Goal: Obtain resource: Download file/media

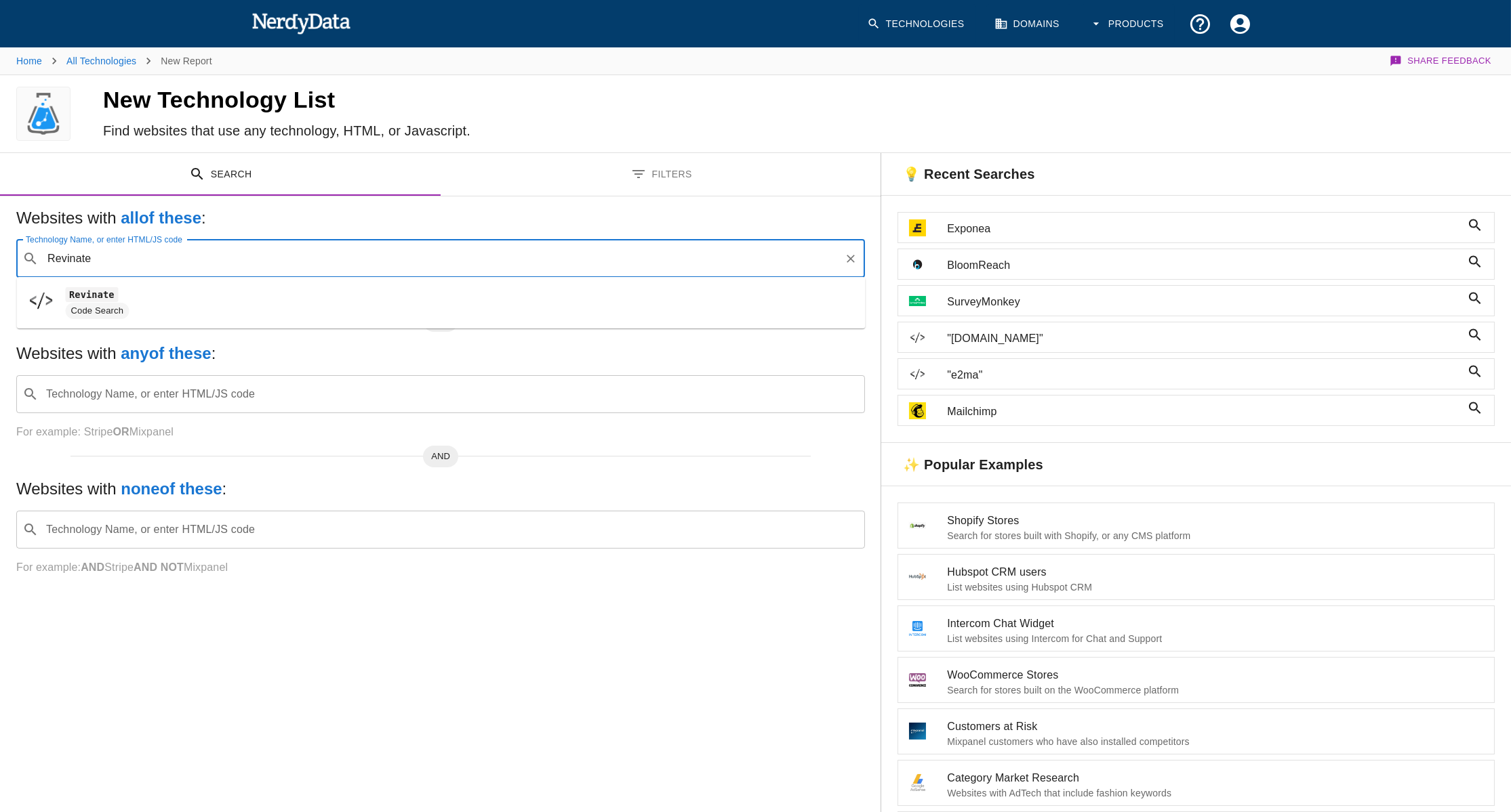
click at [197, 309] on span "Code Search" at bounding box center [460, 311] width 788 height 16
type input "Revinate"
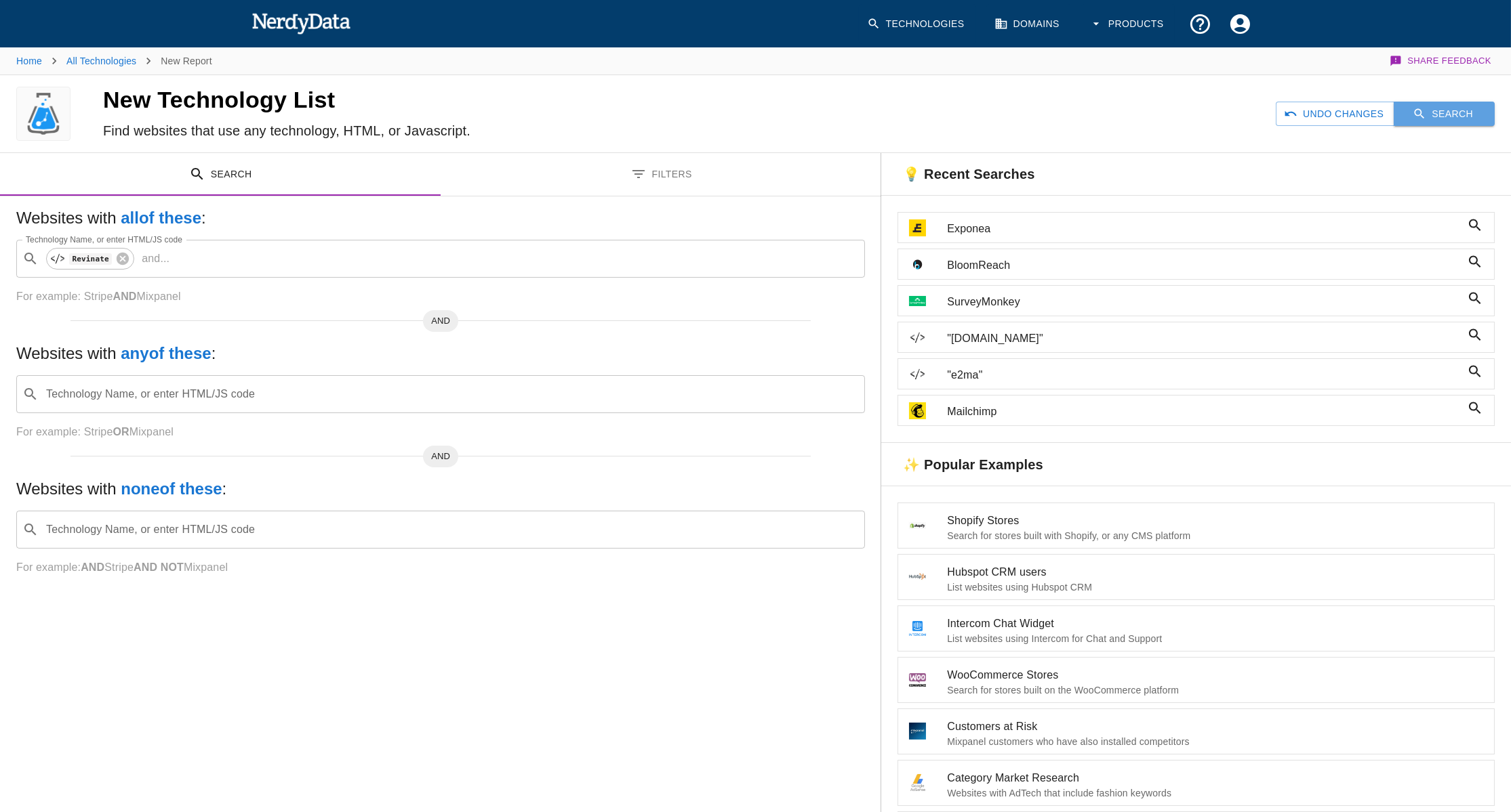
click at [1416, 113] on icon "button" at bounding box center [1419, 114] width 14 height 14
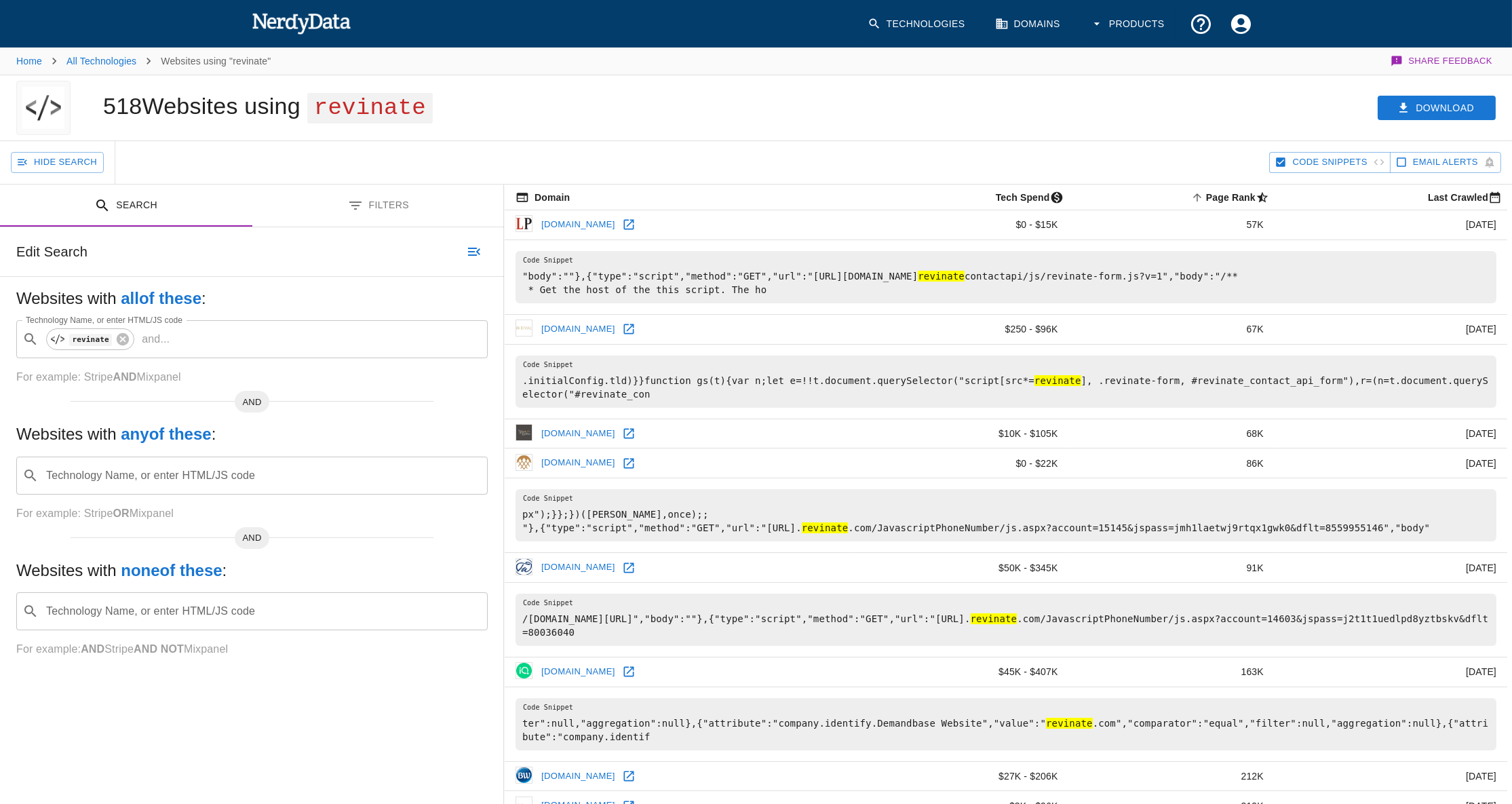
click at [635, 226] on icon at bounding box center [629, 225] width 14 height 14
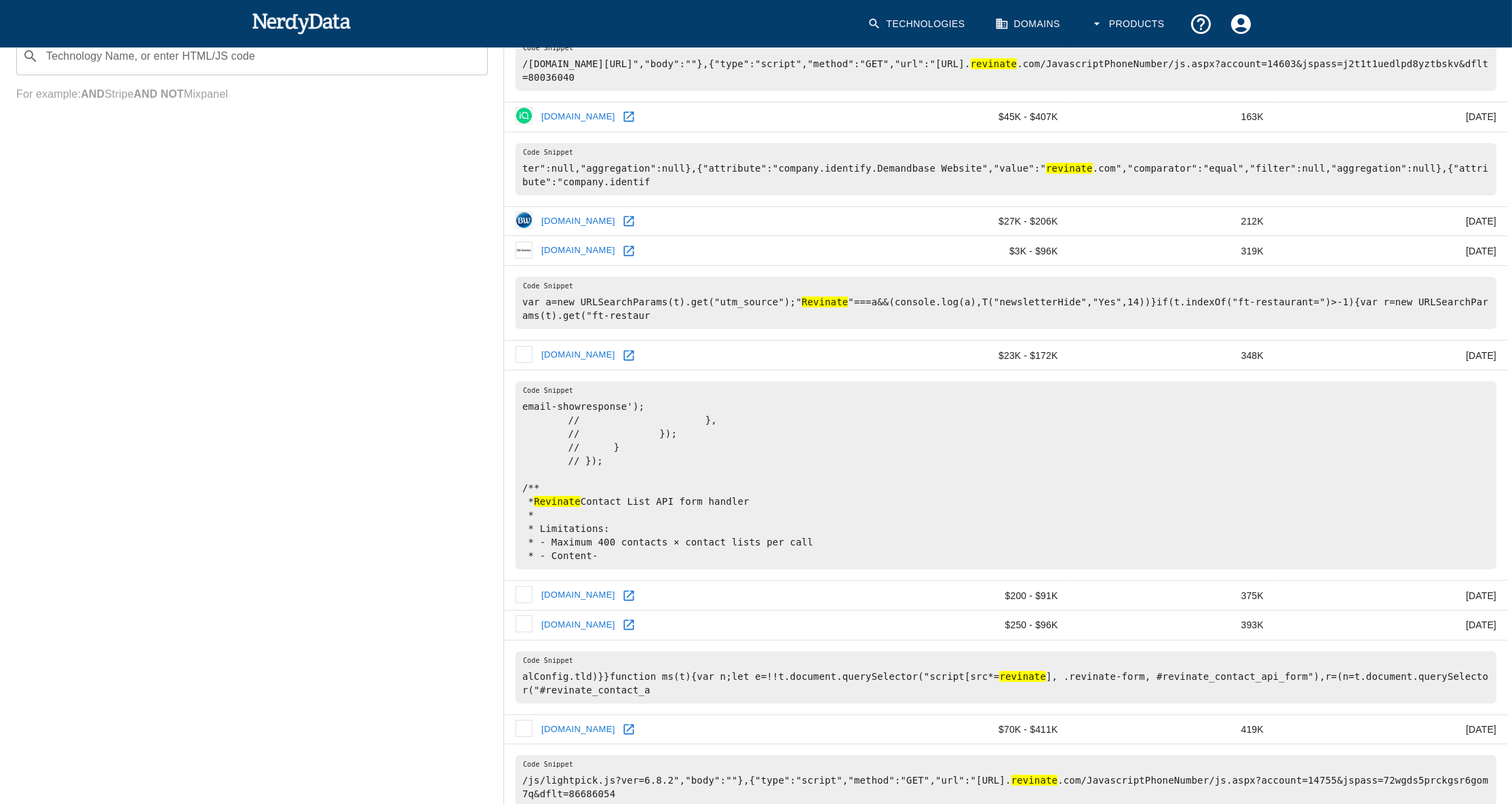
scroll to position [801, 0]
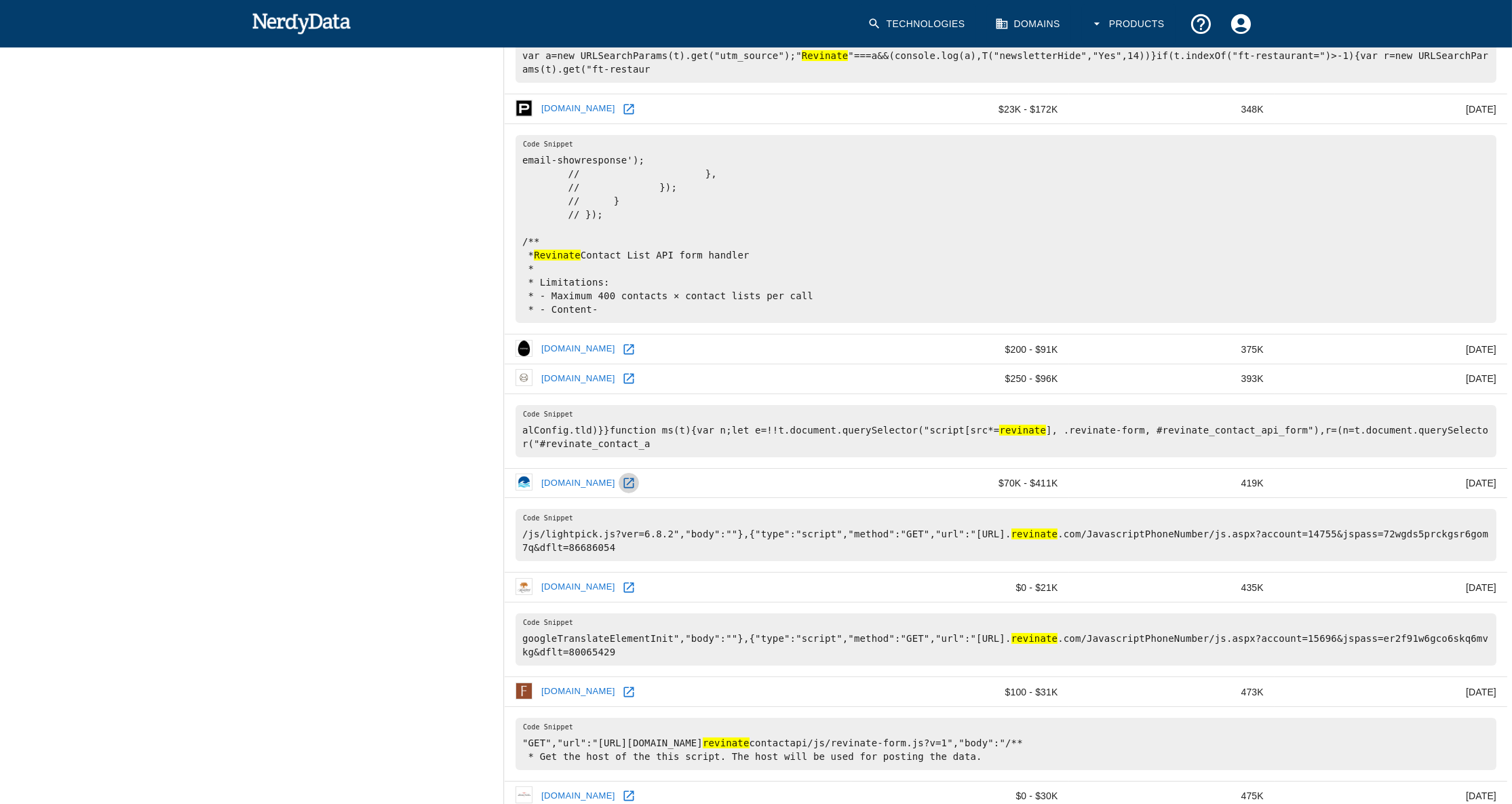
click at [635, 476] on icon at bounding box center [629, 483] width 14 height 14
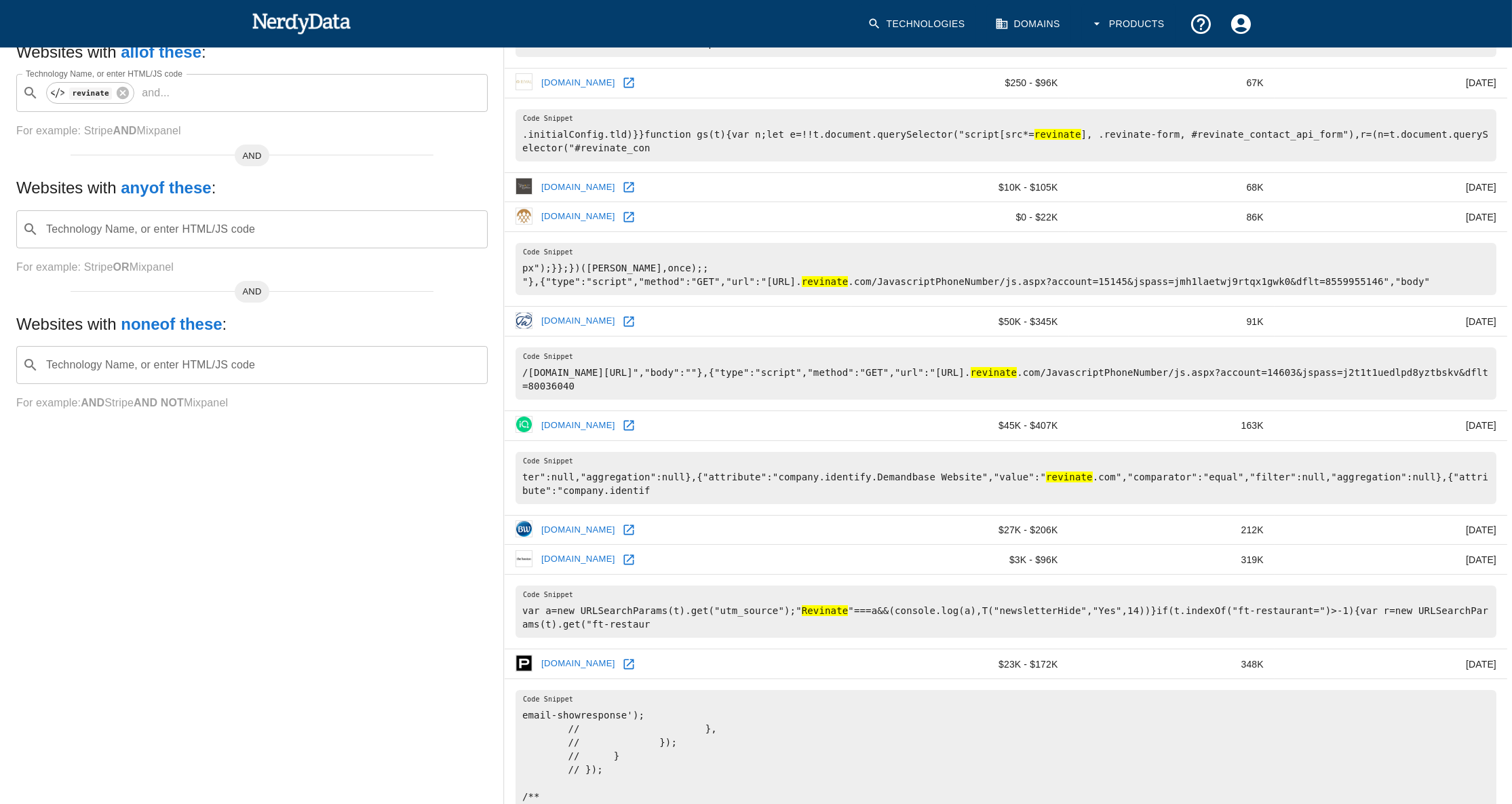
scroll to position [0, 0]
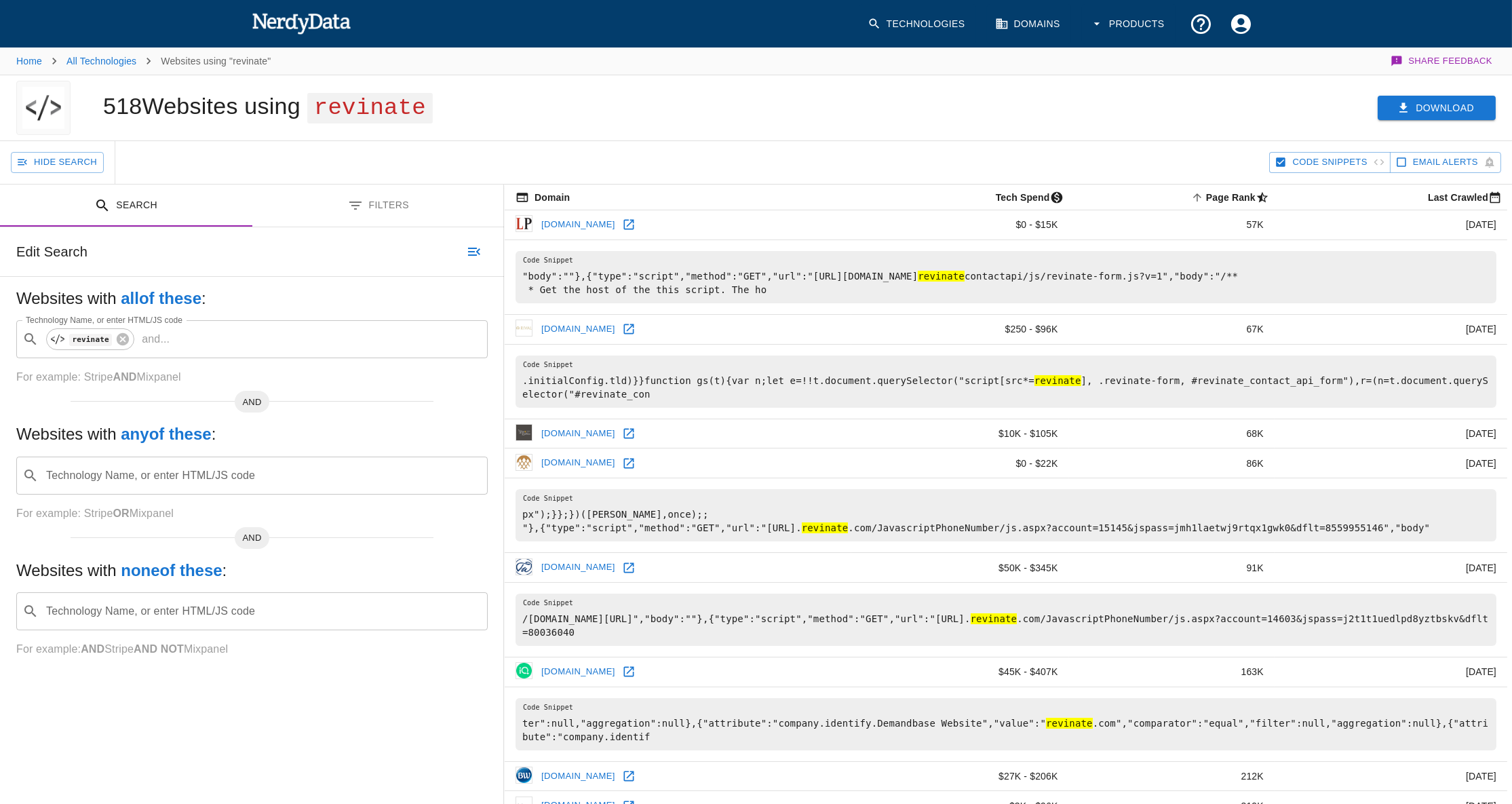
click at [1443, 109] on button "Download" at bounding box center [1436, 108] width 118 height 25
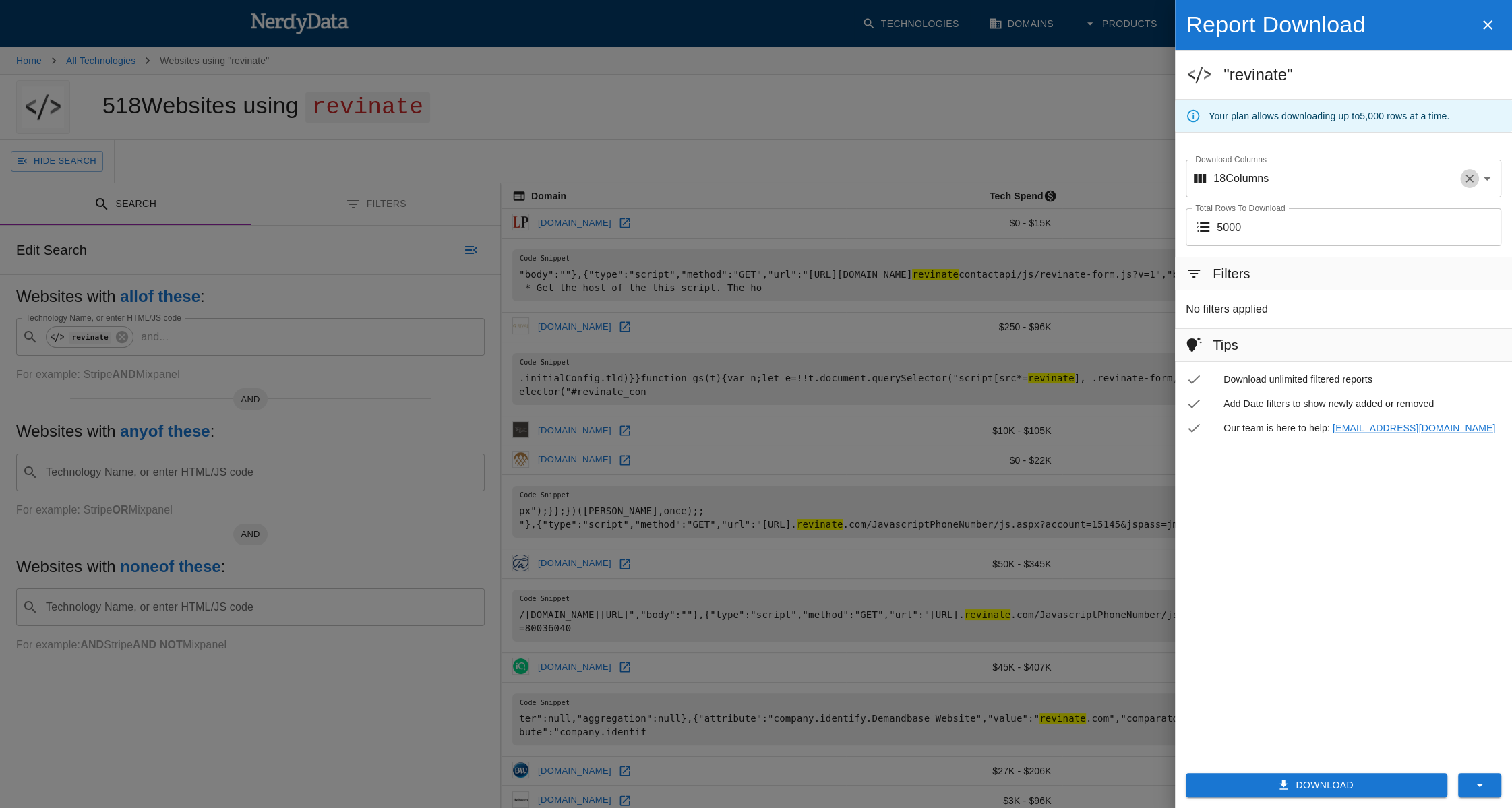
click at [1467, 177] on icon "Clear" at bounding box center [1470, 179] width 14 height 14
click at [1323, 782] on button "Download" at bounding box center [1316, 785] width 261 height 25
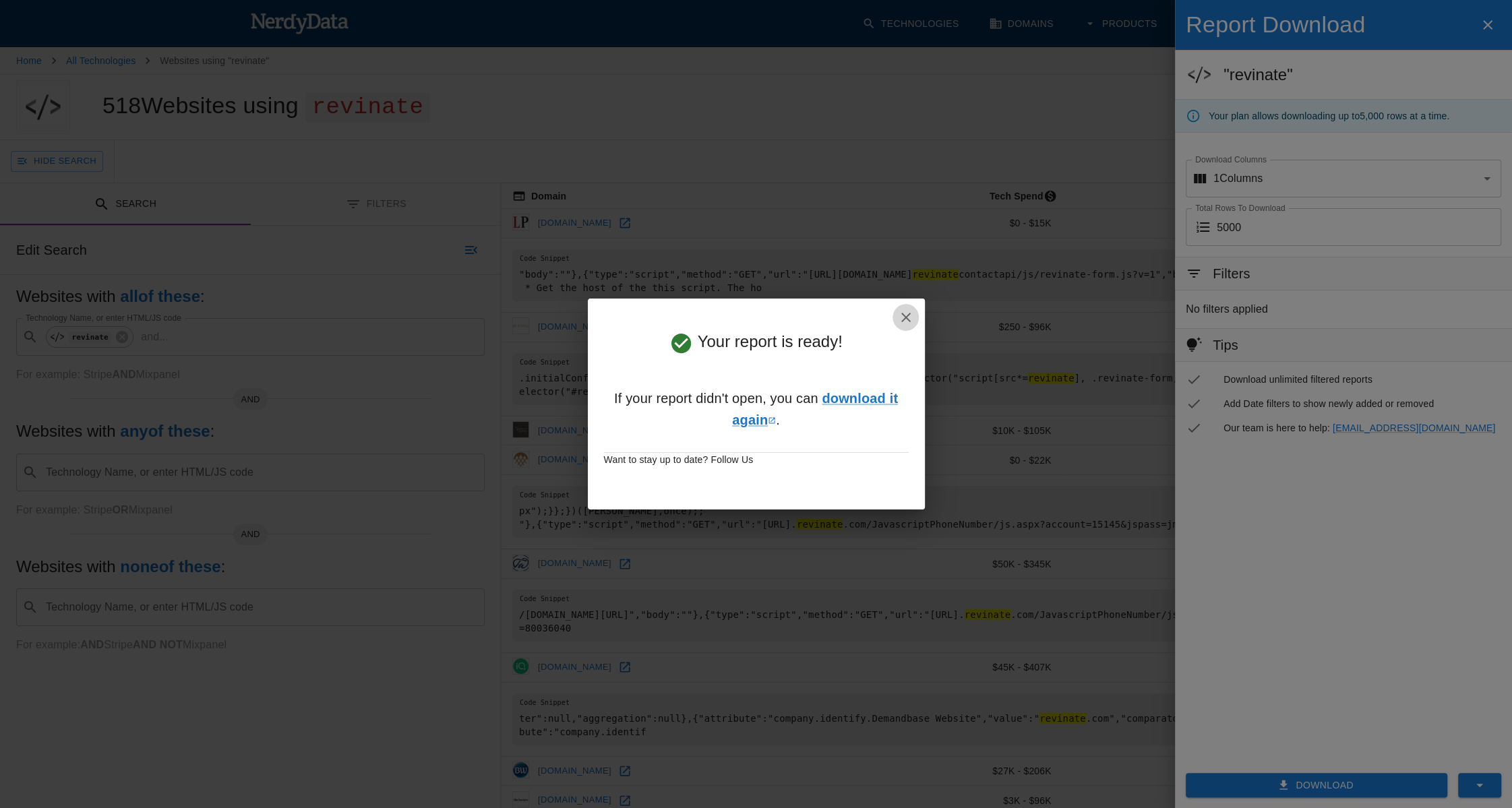
click at [904, 318] on icon "button" at bounding box center [906, 317] width 16 height 16
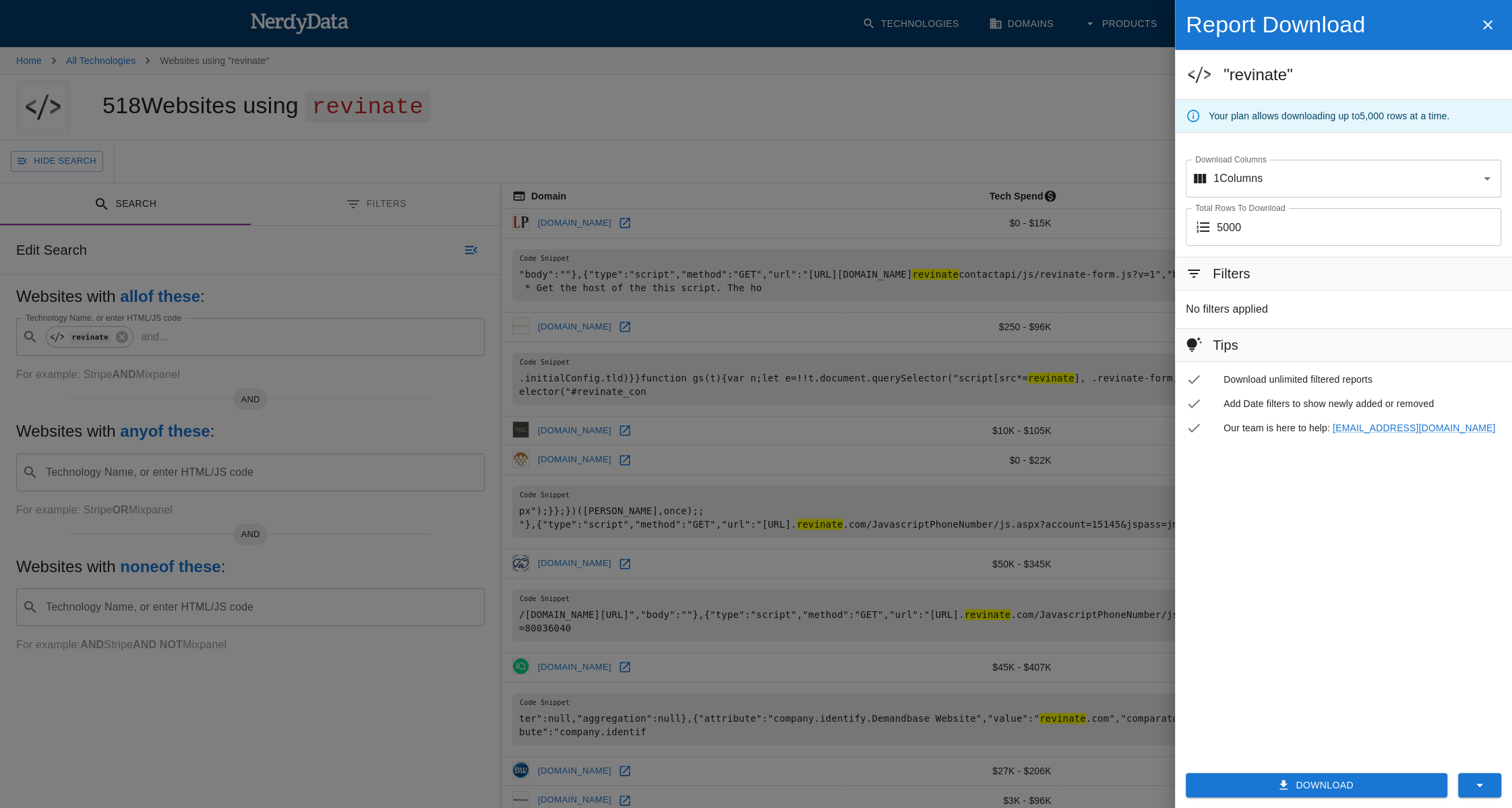
drag, startPoint x: 135, startPoint y: 329, endPoint x: 127, endPoint y: 330, distance: 8.1
click at [134, 330] on div at bounding box center [756, 404] width 1512 height 808
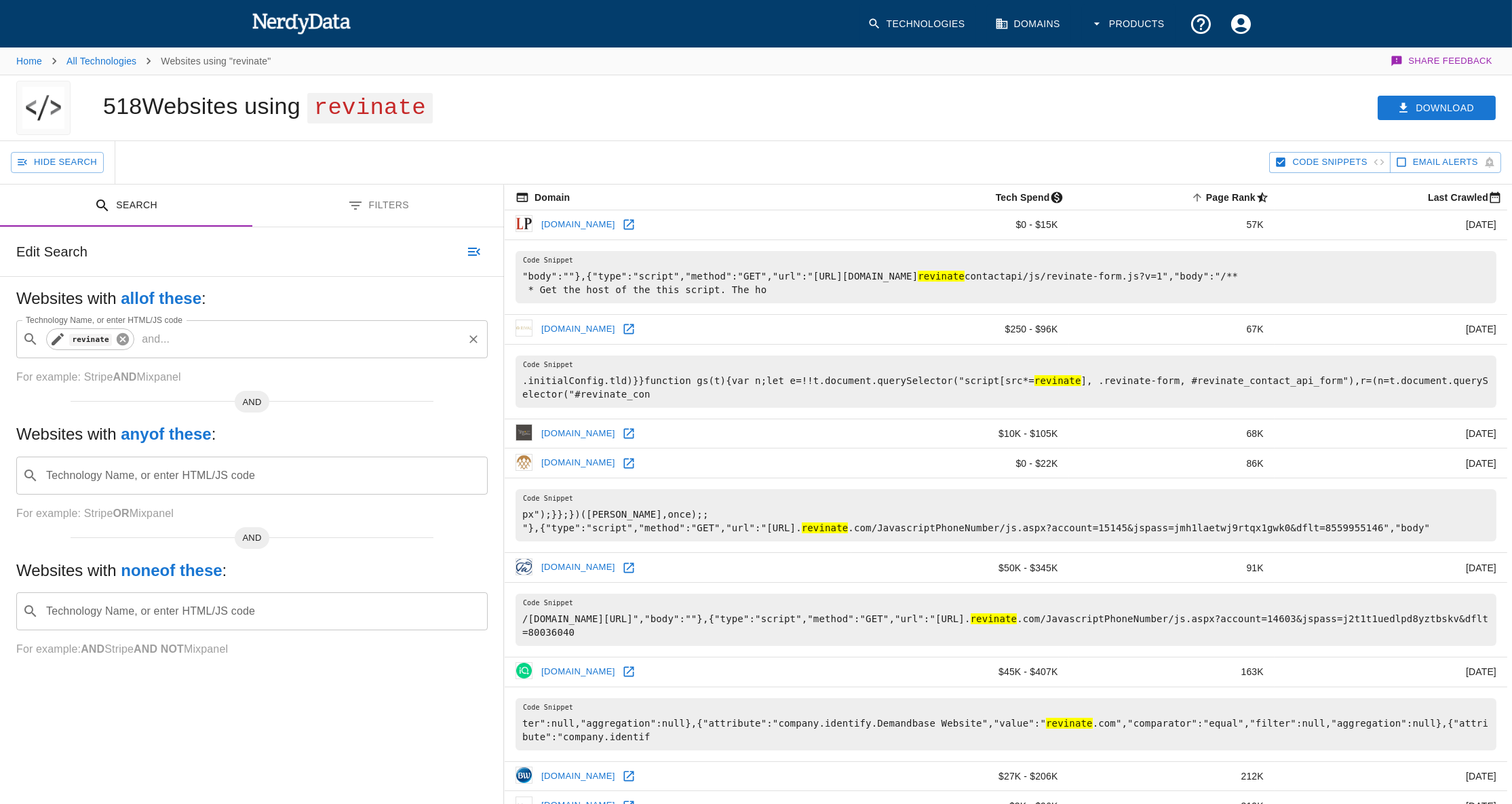
click at [117, 336] on icon at bounding box center [123, 339] width 12 height 12
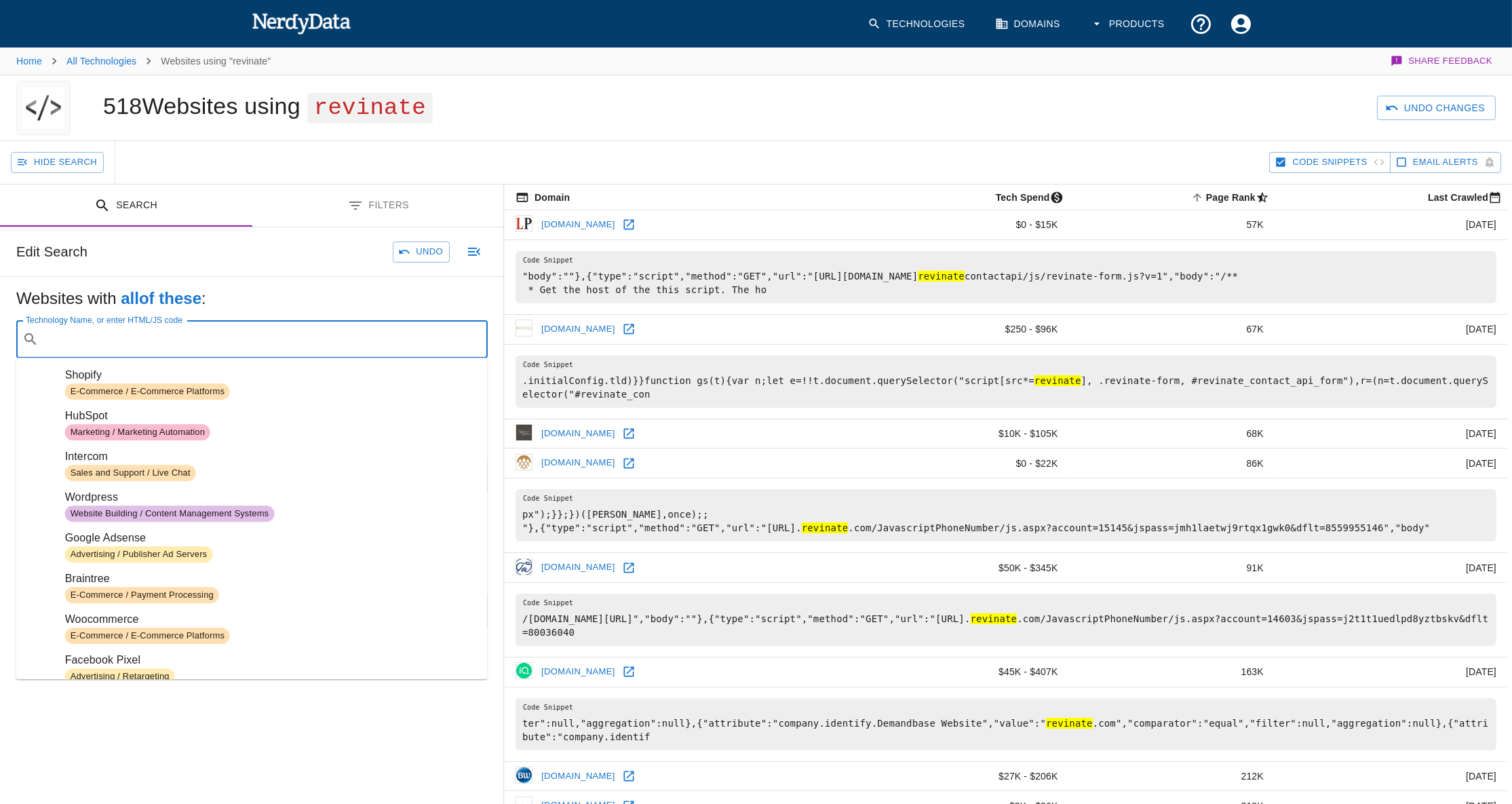
click at [136, 346] on input "Technology Name, or enter HTML/JS code" at bounding box center [262, 339] width 437 height 26
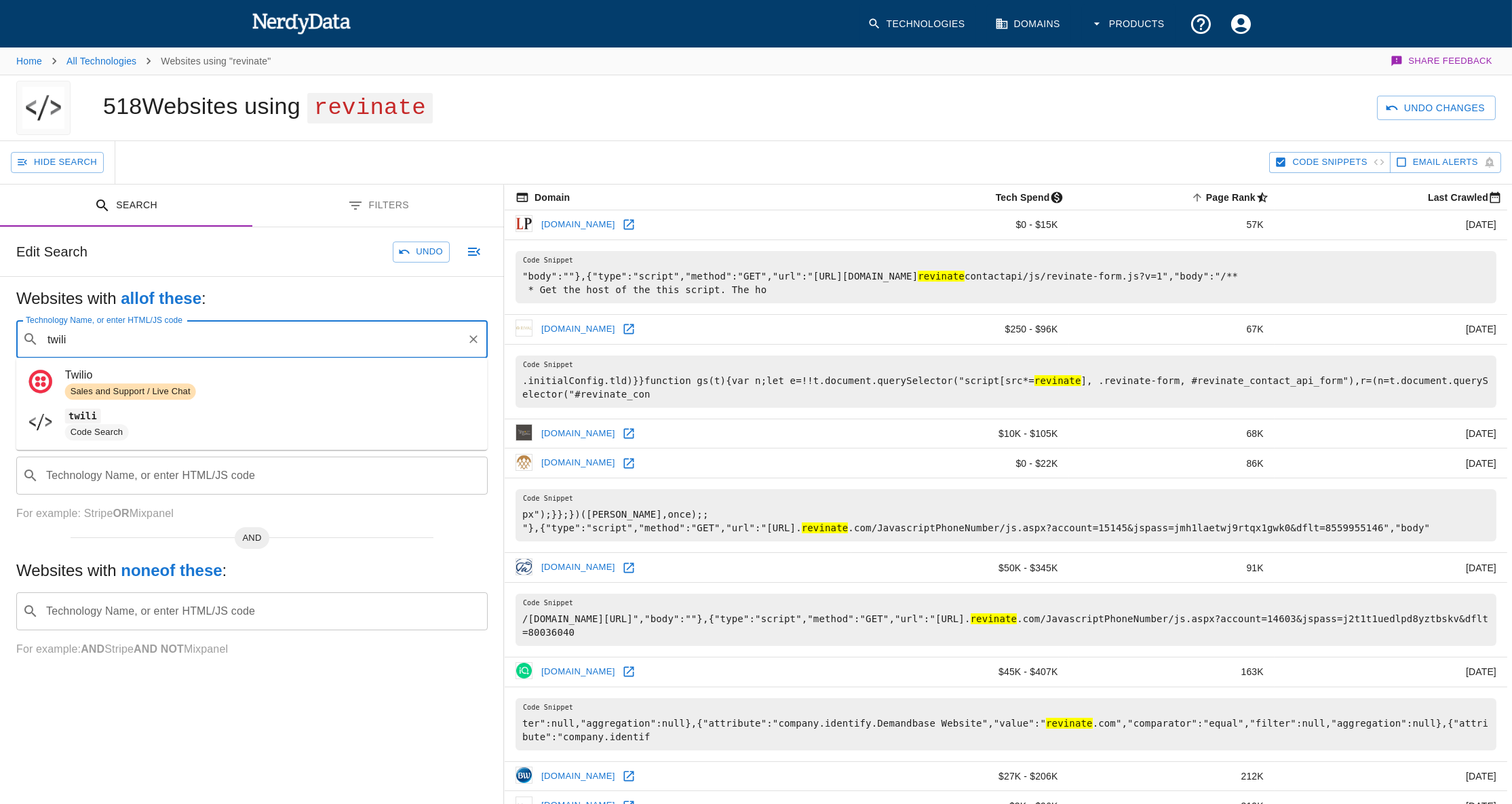
type input "twili"
click at [84, 331] on div "Technology Name, or enter HTML/JS code ​ Technology Name, or enter HTML/JS code" at bounding box center [251, 339] width 471 height 38
click at [118, 345] on input "Technology Name, or enter HTML/JS code" at bounding box center [262, 339] width 437 height 26
type input "sendgrid"
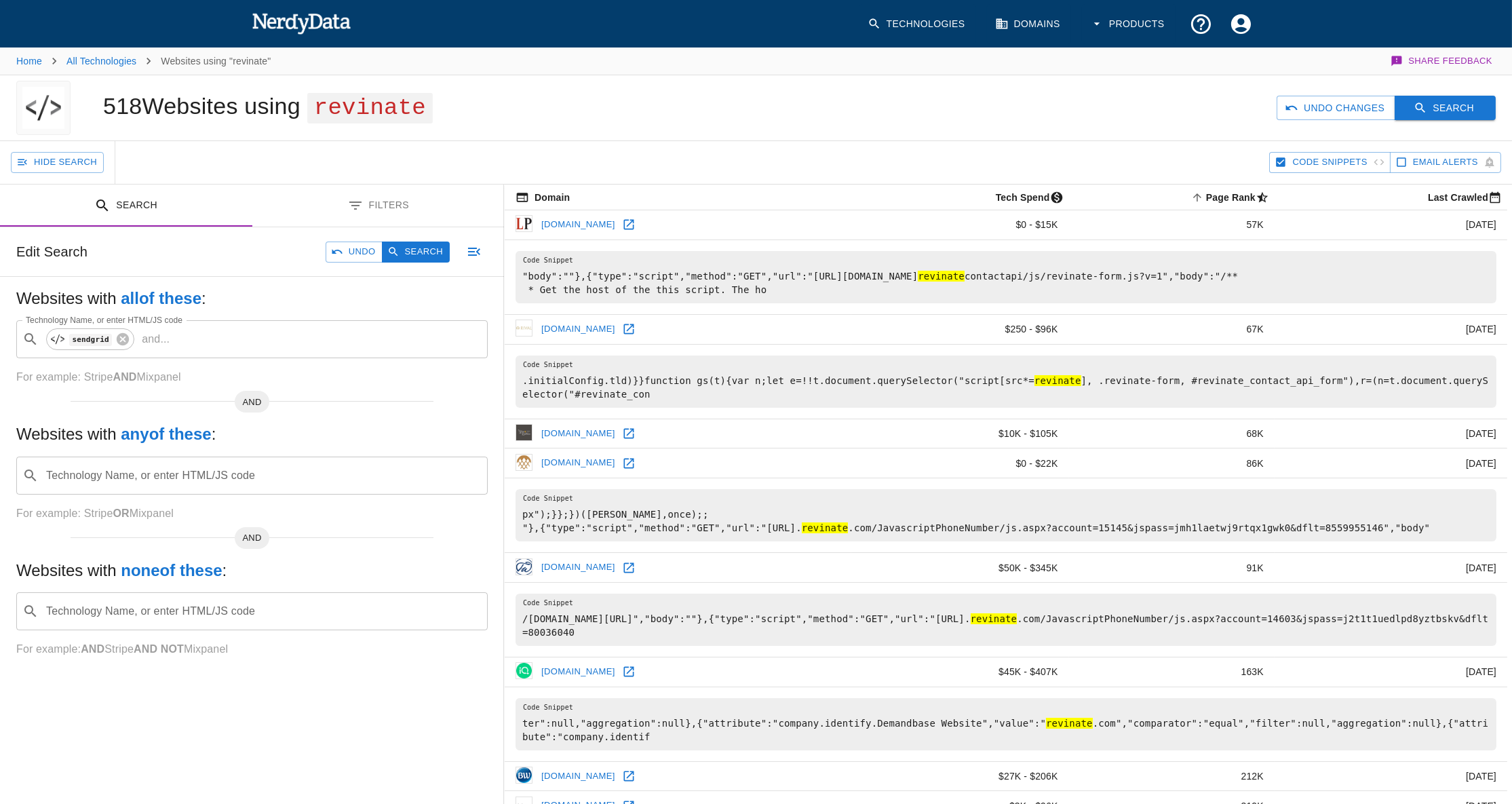
click at [1453, 109] on button "Search" at bounding box center [1444, 108] width 101 height 25
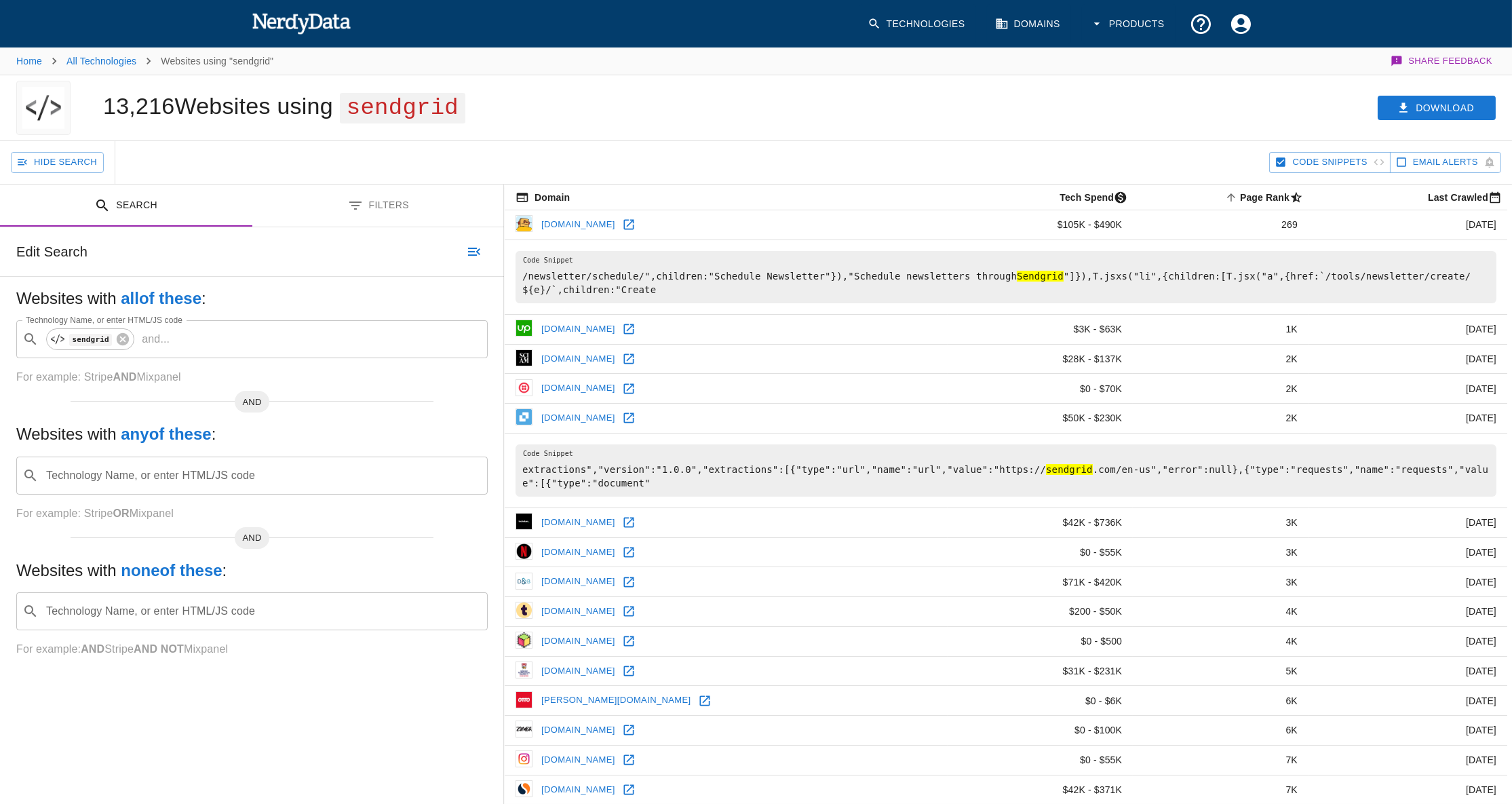
click at [325, 254] on div "Edit Search" at bounding box center [252, 251] width 504 height 49
